Goal: Transaction & Acquisition: Purchase product/service

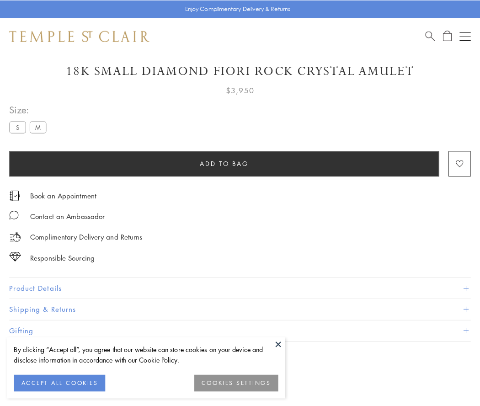
scroll to position [54, 0]
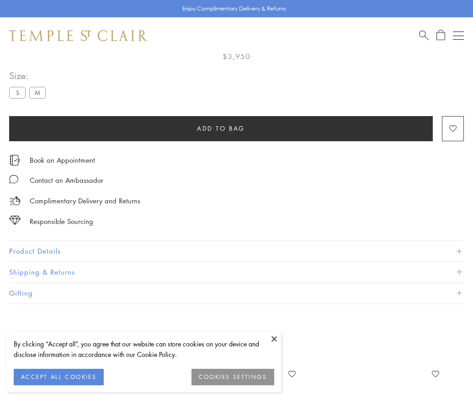
click at [221, 128] on span "Add to bag" at bounding box center [221, 129] width 48 height 10
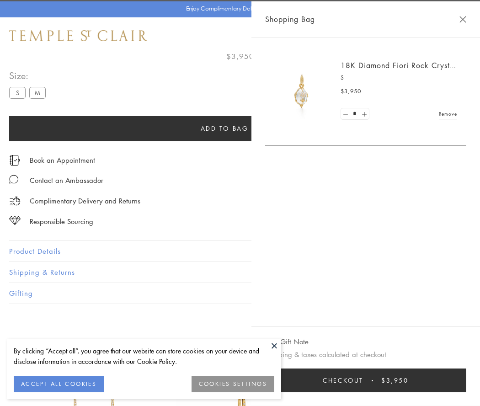
click at [364, 381] on span "Checkout" at bounding box center [343, 381] width 41 height 10
